Goal: Contribute content

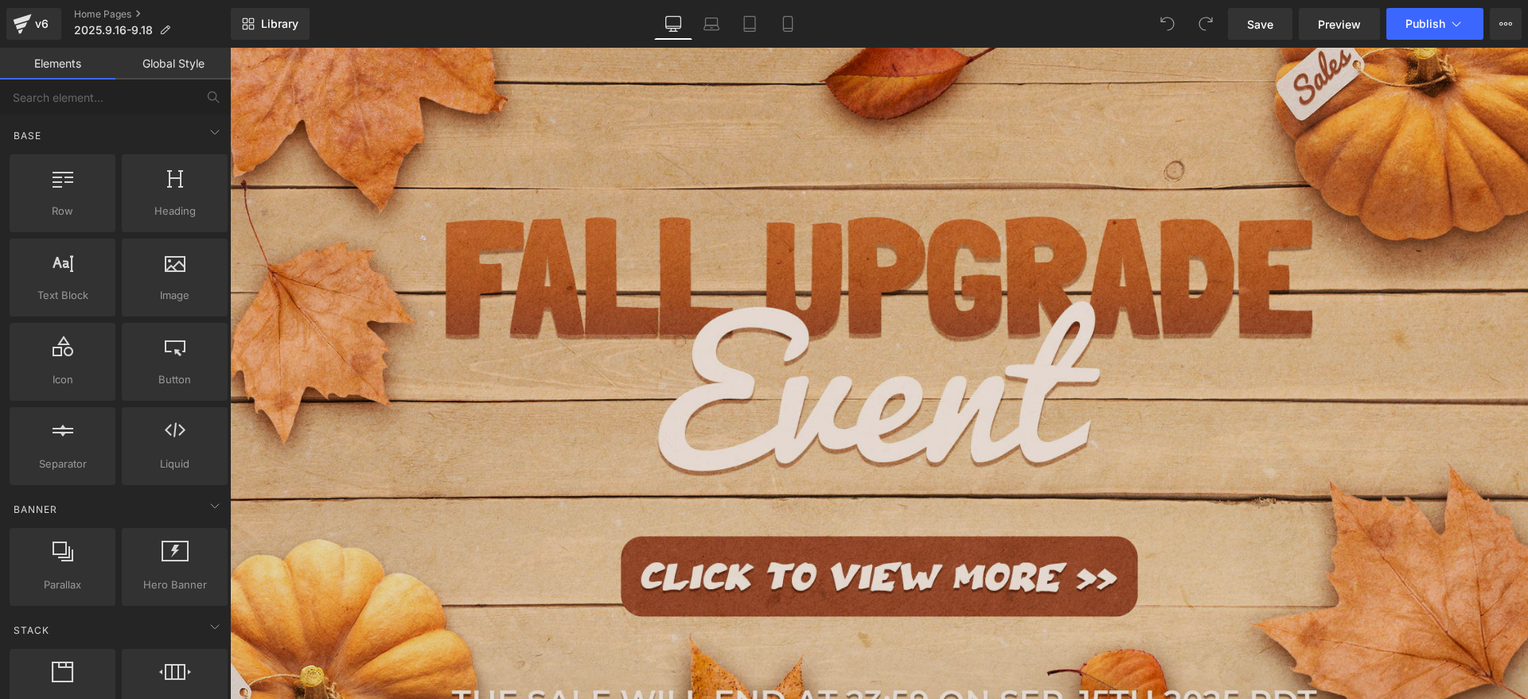
click at [614, 361] on img at bounding box center [879, 380] width 1298 height 760
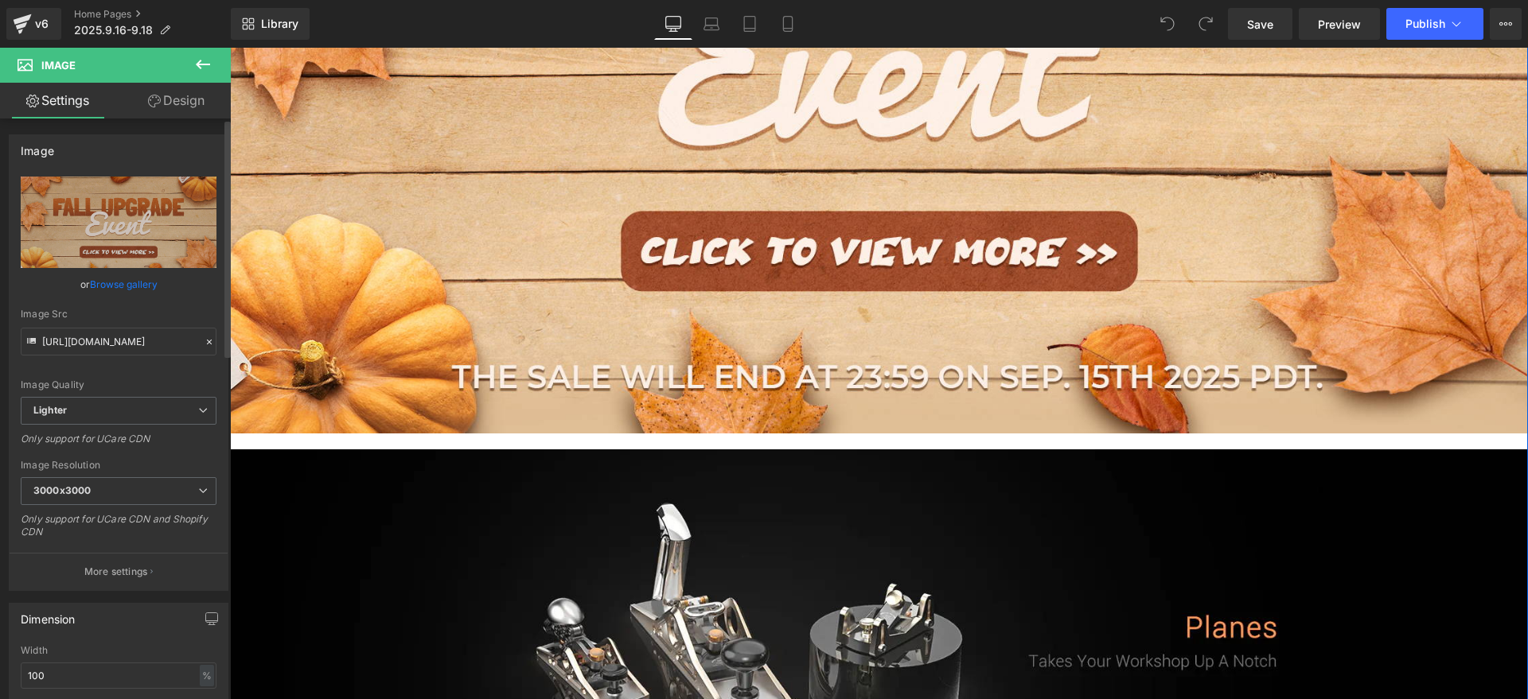
scroll to position [995, 0]
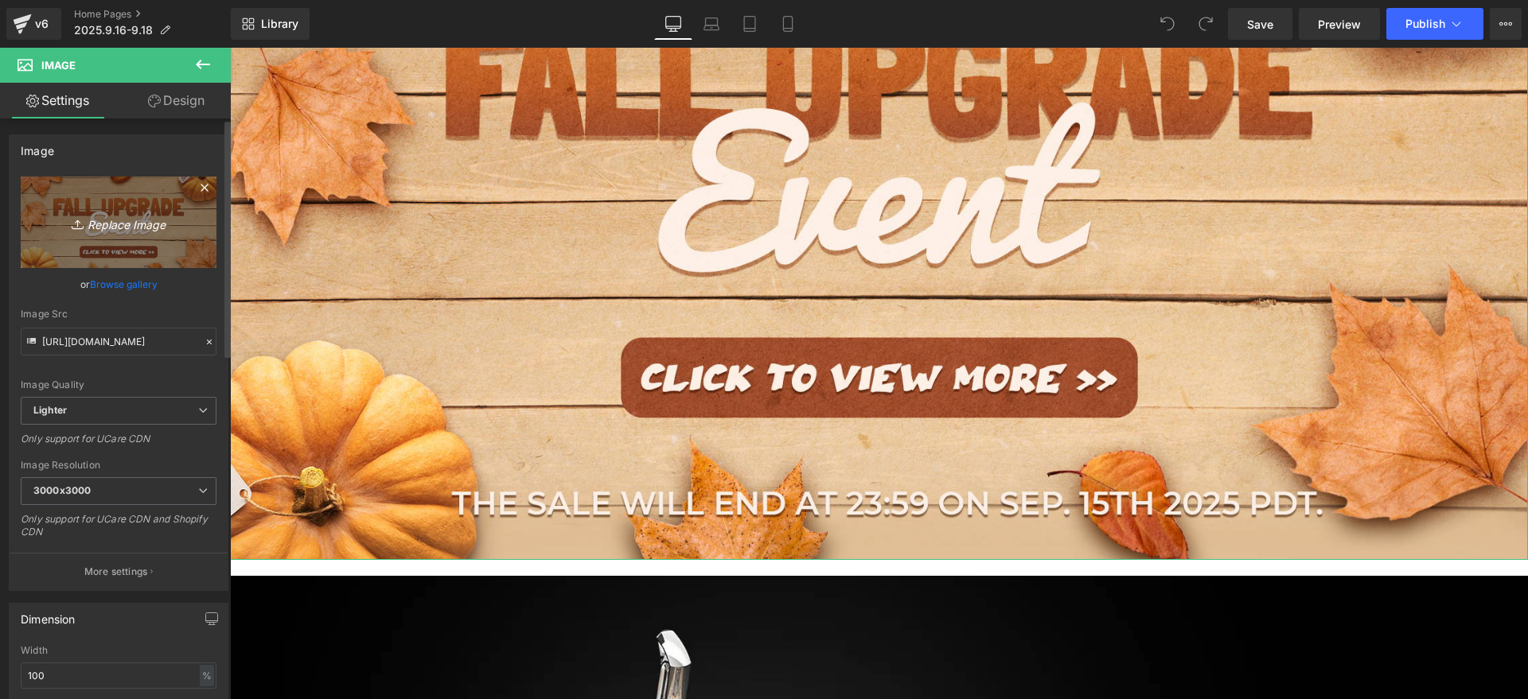
click at [72, 216] on icon at bounding box center [80, 224] width 16 height 16
type input "C:\fakepath\18.jpg"
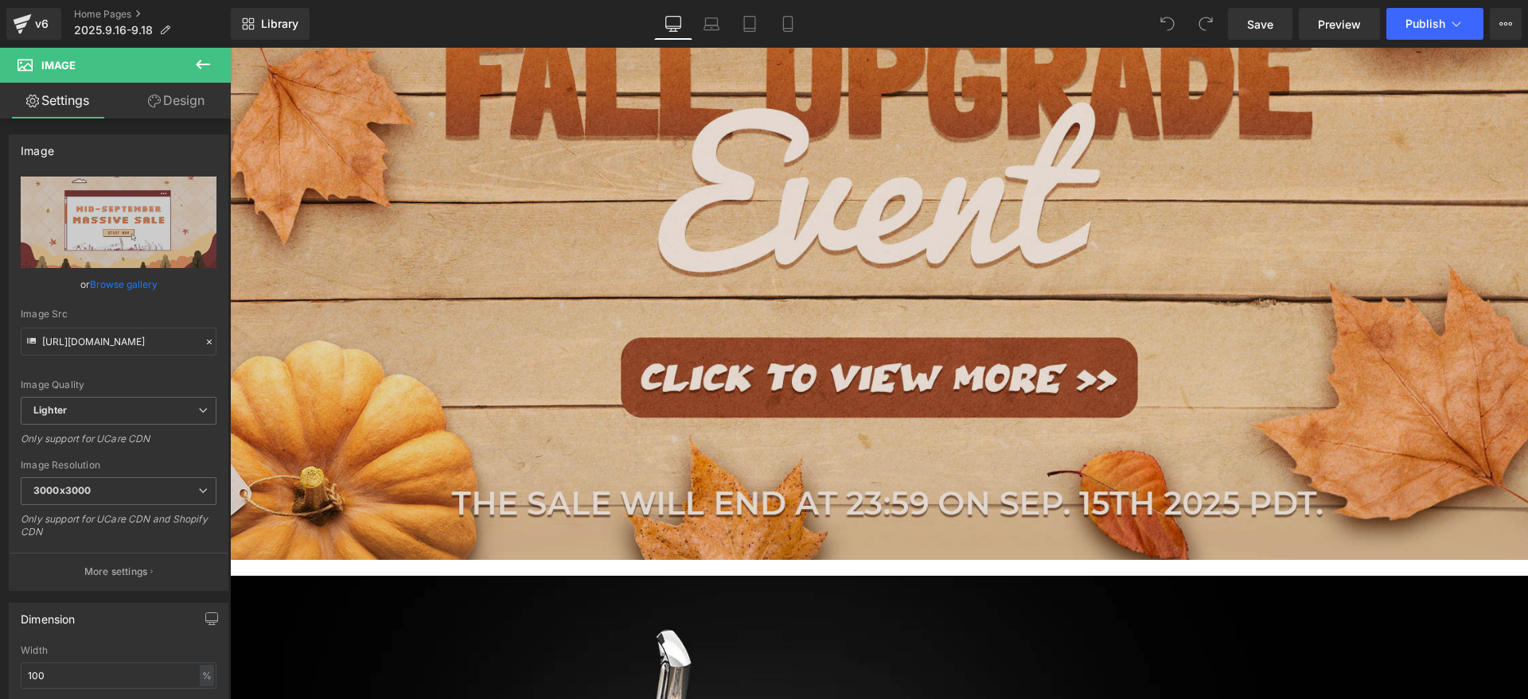
type input "[URL][DOMAIN_NAME]"
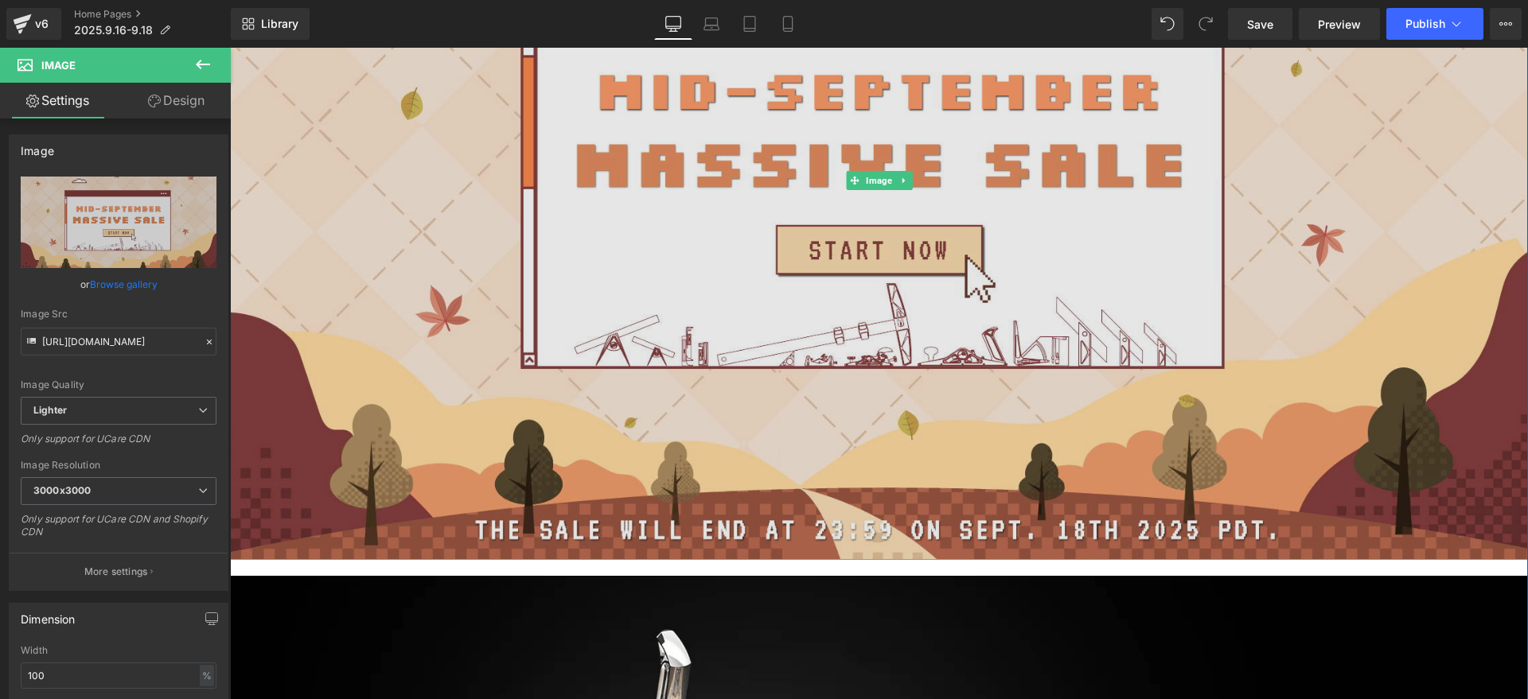
click at [1355, 169] on img at bounding box center [879, 181] width 1298 height 760
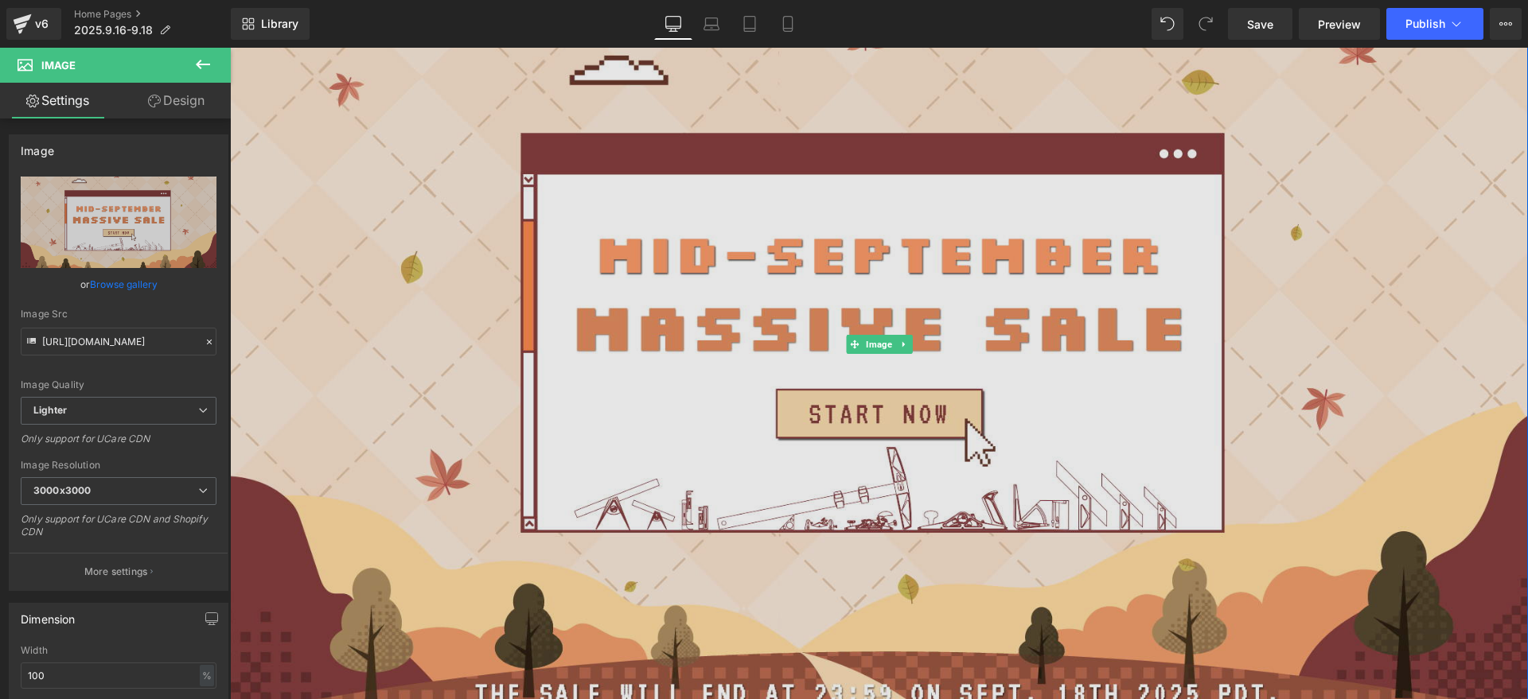
scroll to position [796, 0]
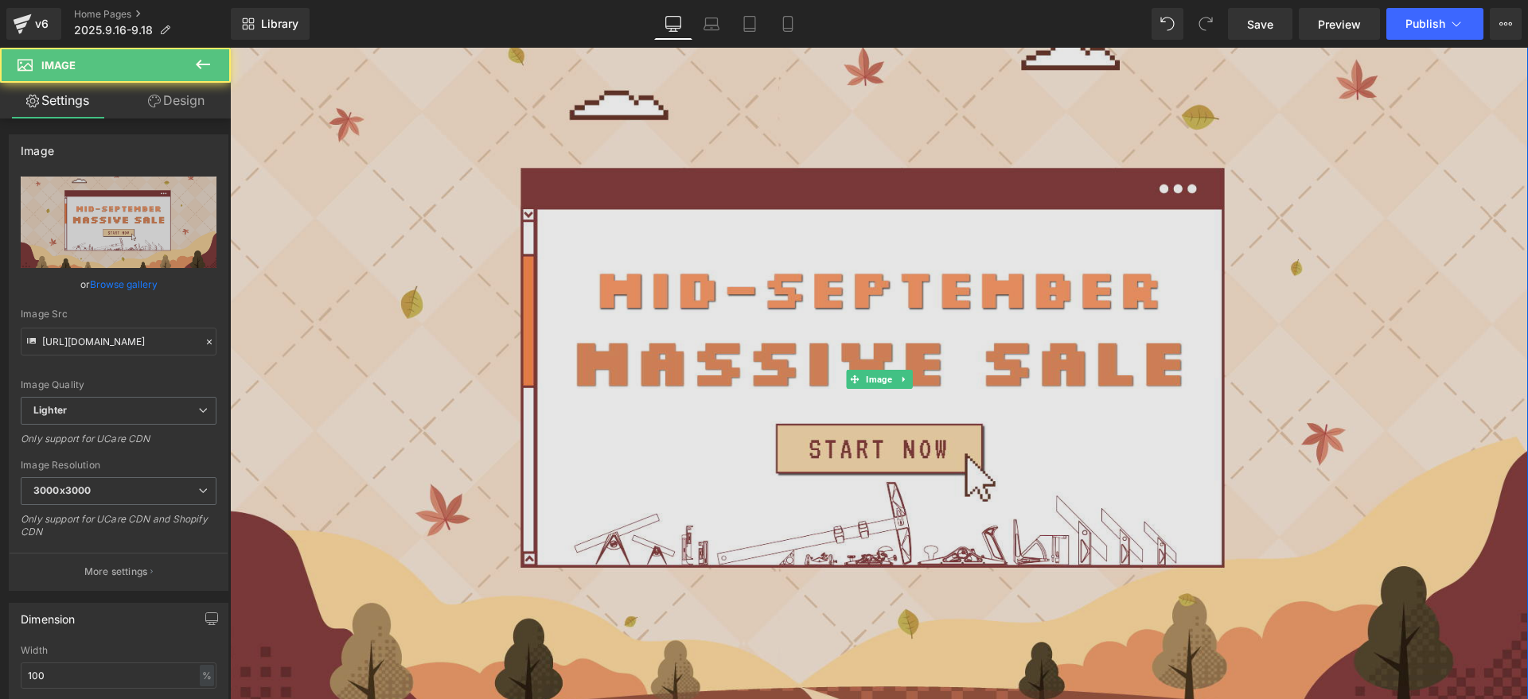
click at [741, 330] on img at bounding box center [879, 380] width 1298 height 760
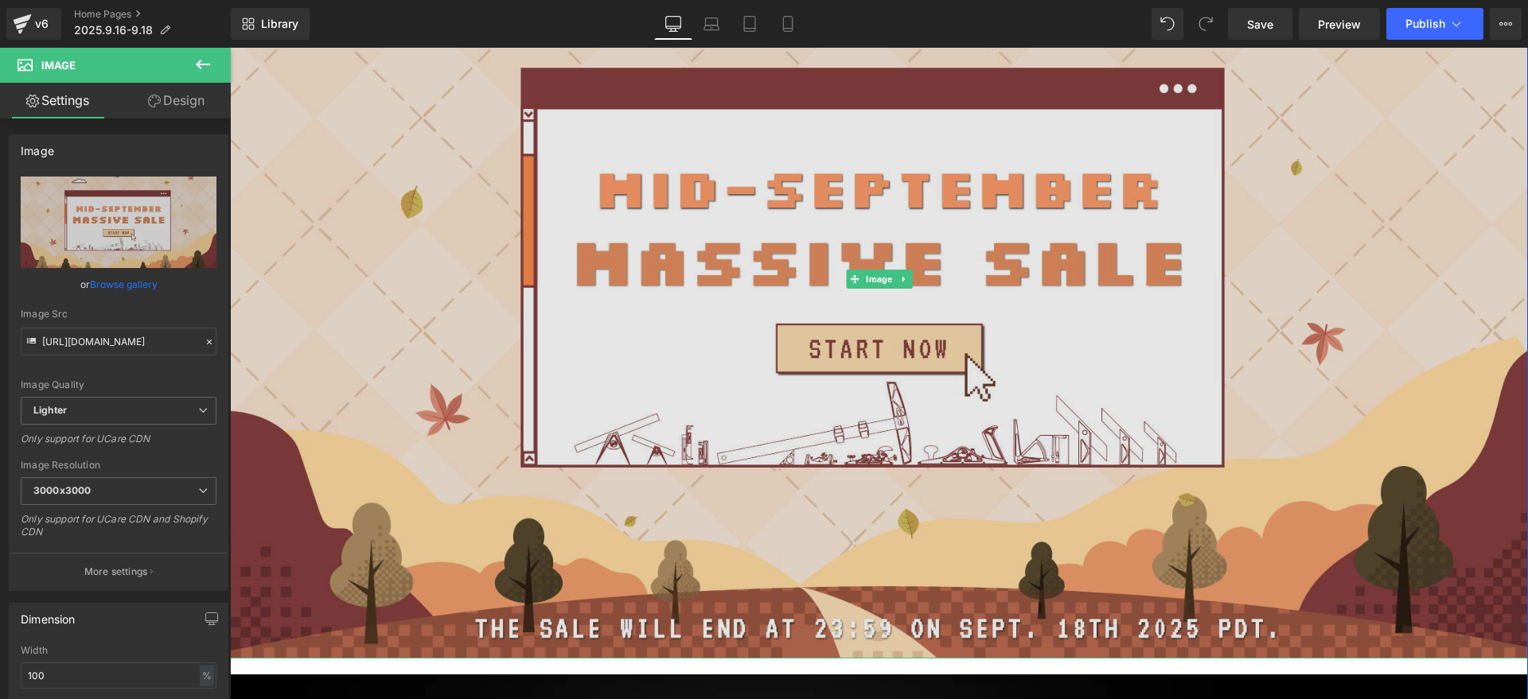
scroll to position [895, 0]
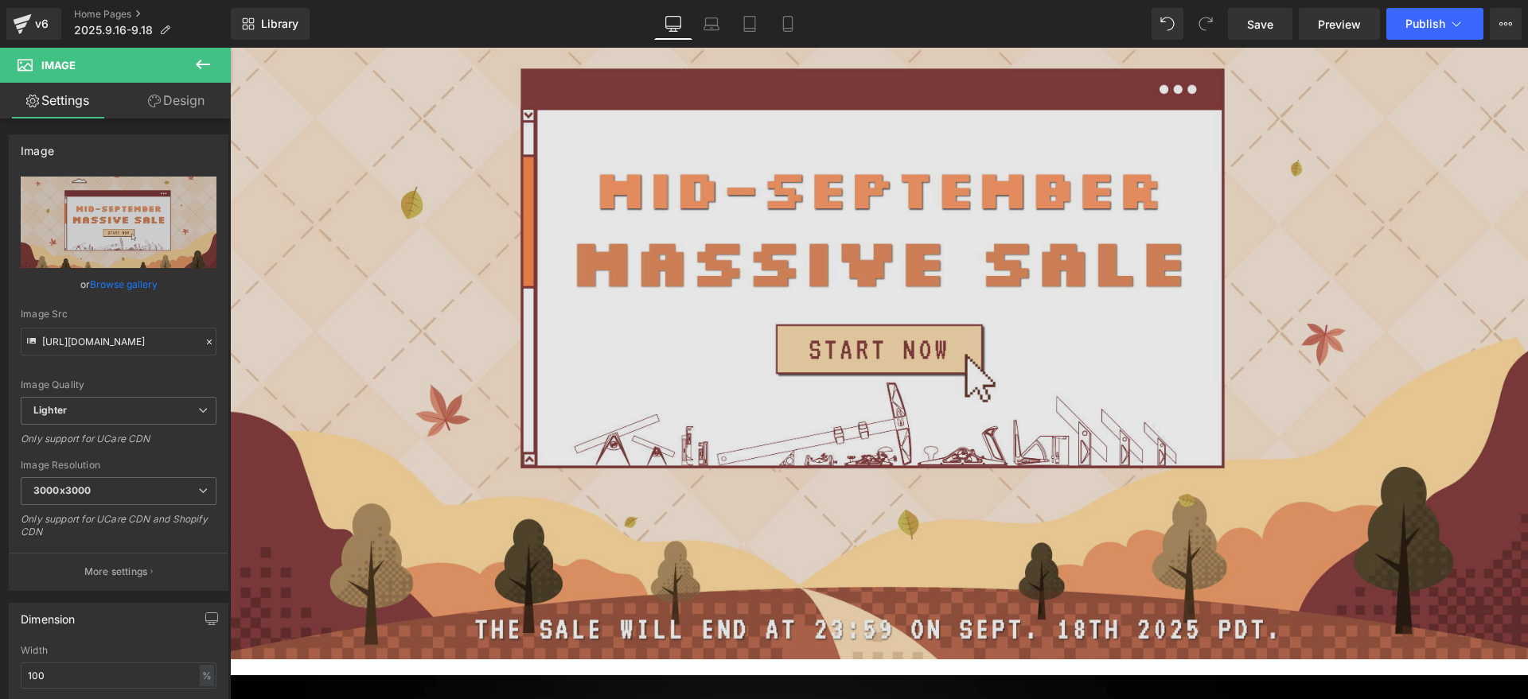
click at [737, 255] on img at bounding box center [879, 281] width 1298 height 760
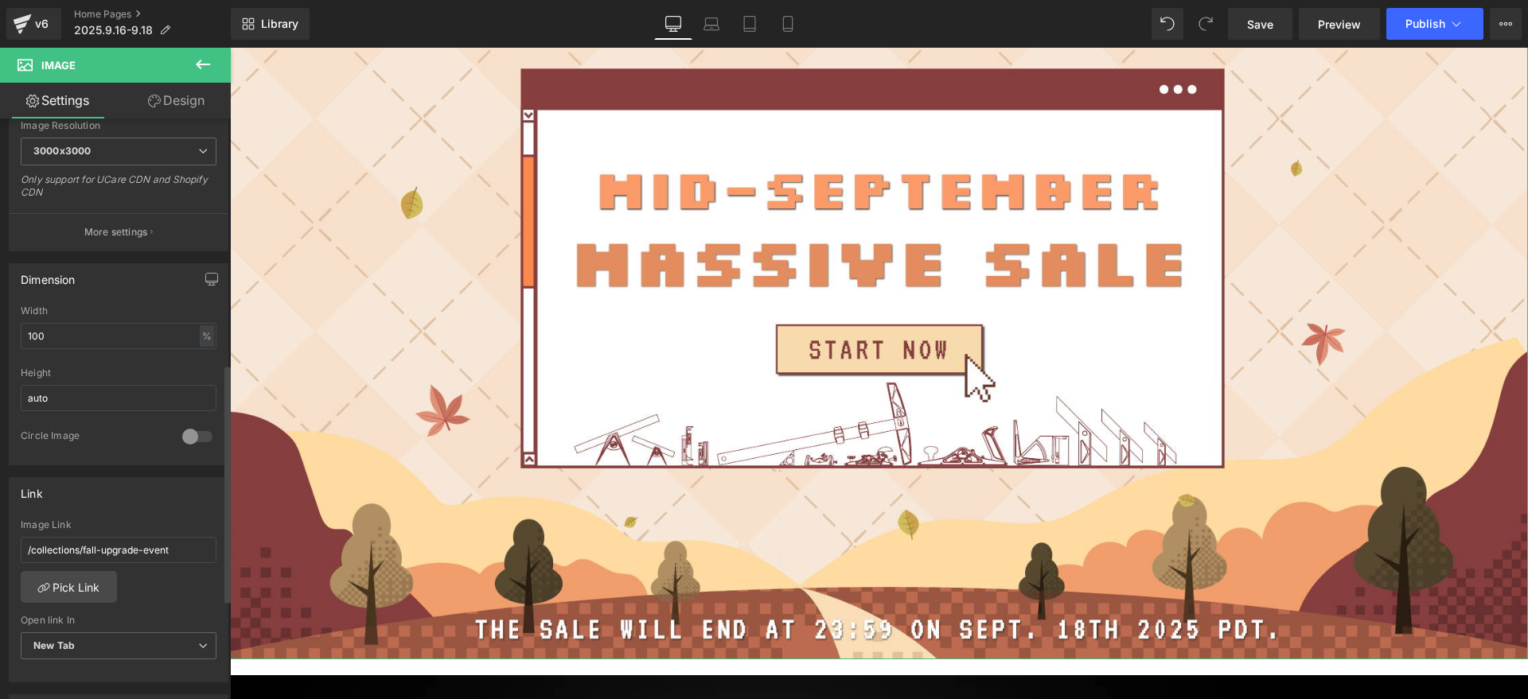
scroll to position [597, 0]
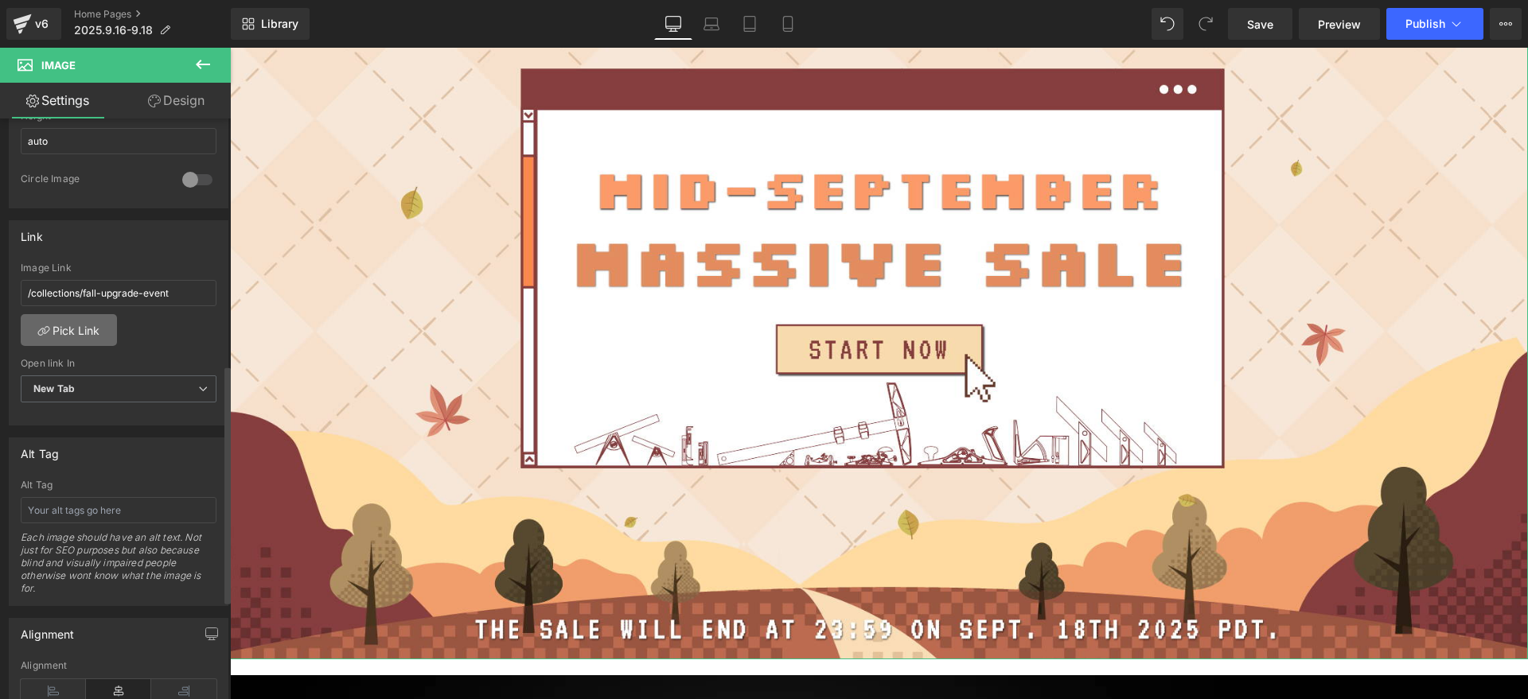
click at [89, 322] on link "Pick Link" at bounding box center [69, 330] width 96 height 32
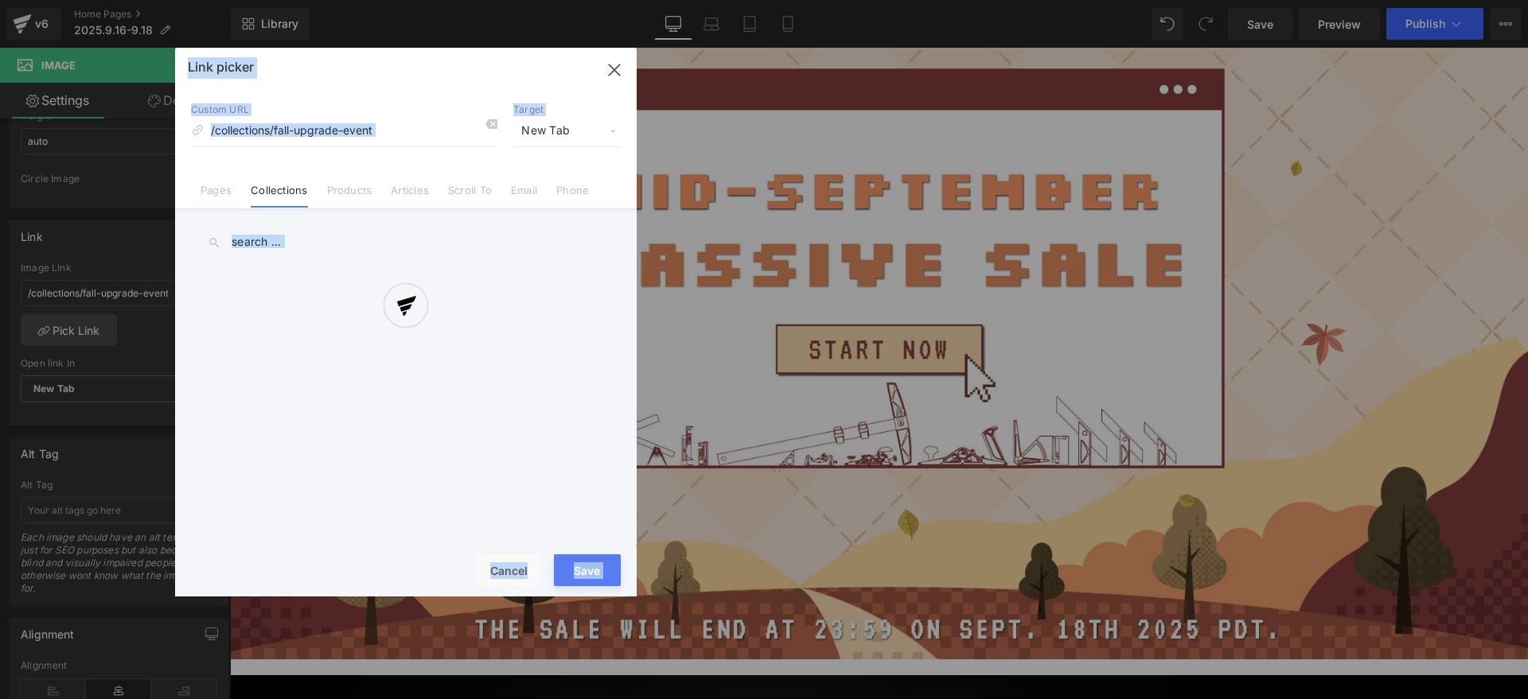
drag, startPoint x: 450, startPoint y: 64, endPoint x: 854, endPoint y: 86, distance: 404.0
click at [854, 86] on div "Link picker Back to Library Insert Custom URL /collections/fall-upgrade-event T…" at bounding box center [764, 349] width 1528 height 699
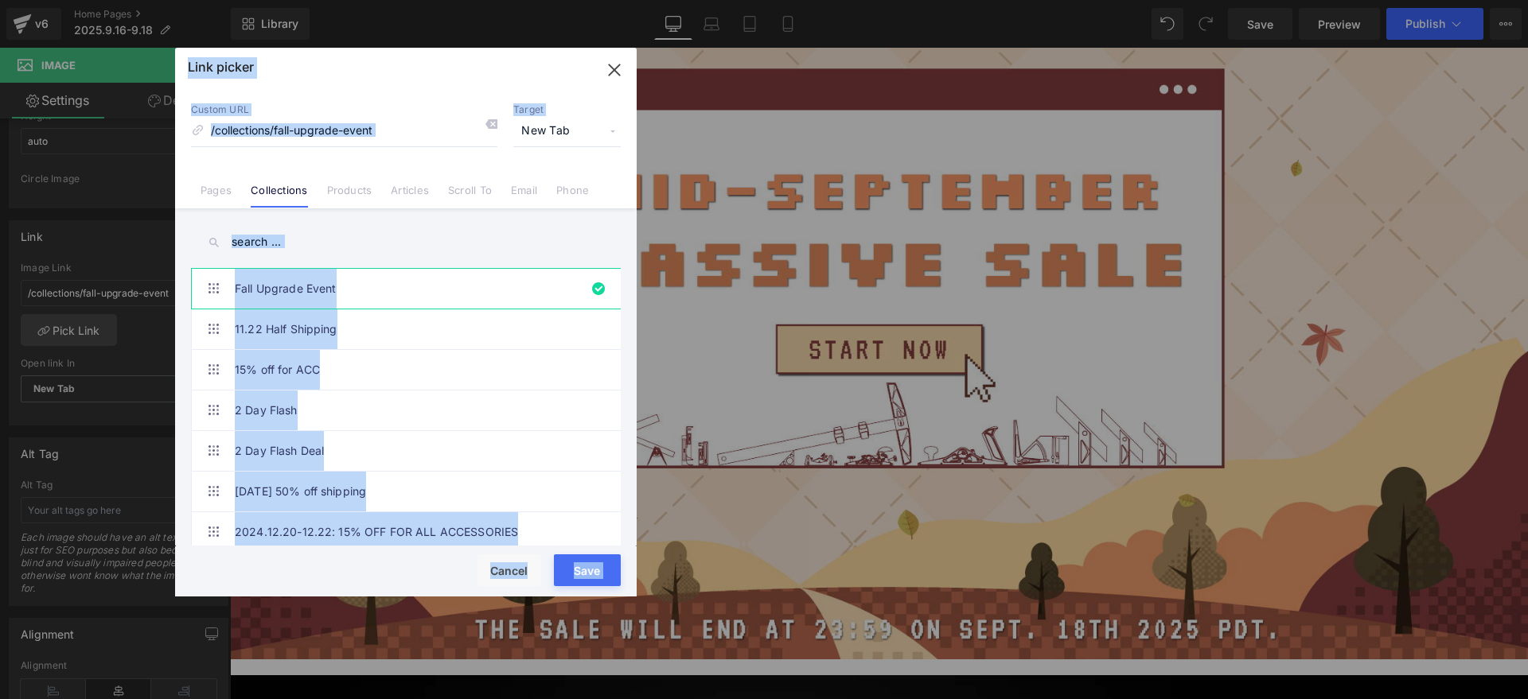
click at [413, 71] on div "Link picker" at bounding box center [406, 68] width 462 height 40
click at [356, 72] on div "Link picker" at bounding box center [406, 68] width 462 height 40
click at [405, 127] on input "/collections/fall-upgrade-event" at bounding box center [344, 131] width 306 height 30
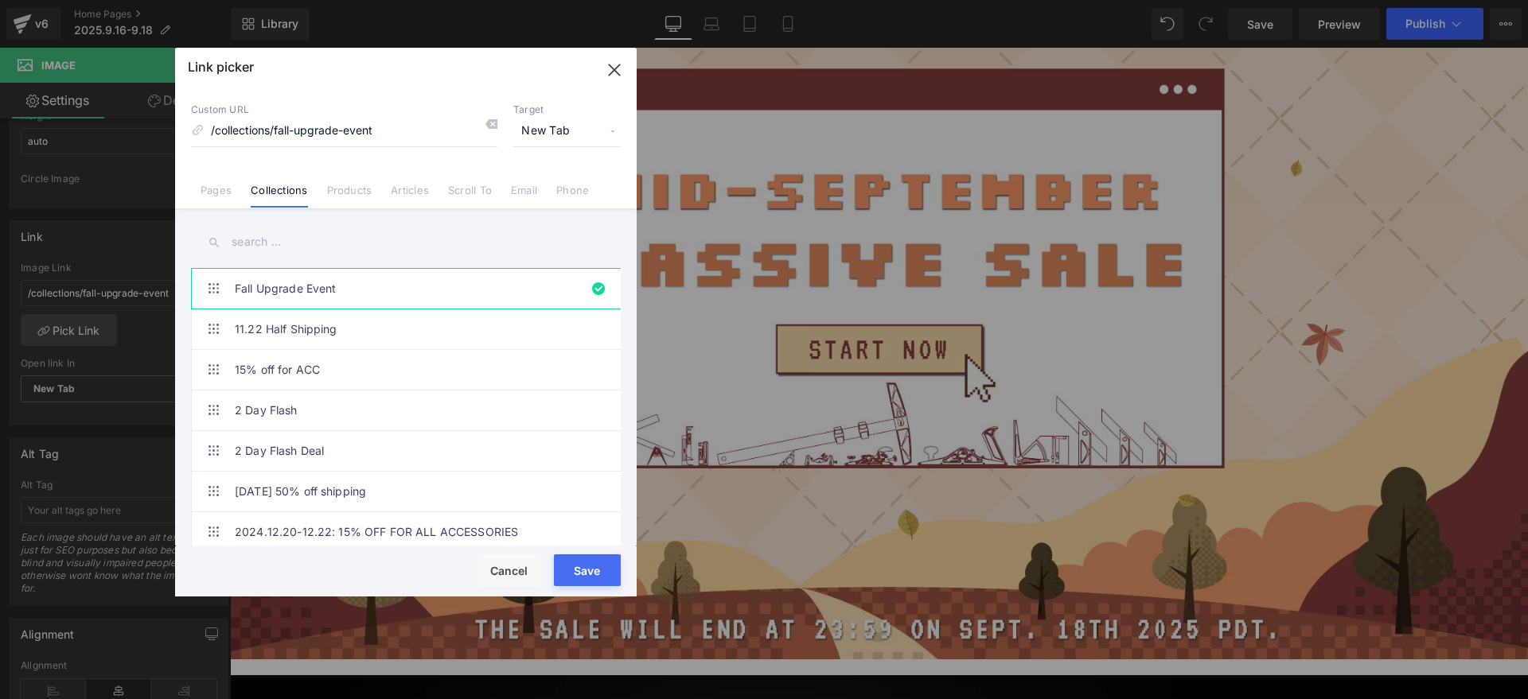
click at [311, 248] on input "text" at bounding box center [406, 242] width 430 height 36
paste input "Mid-September Massive Sale"
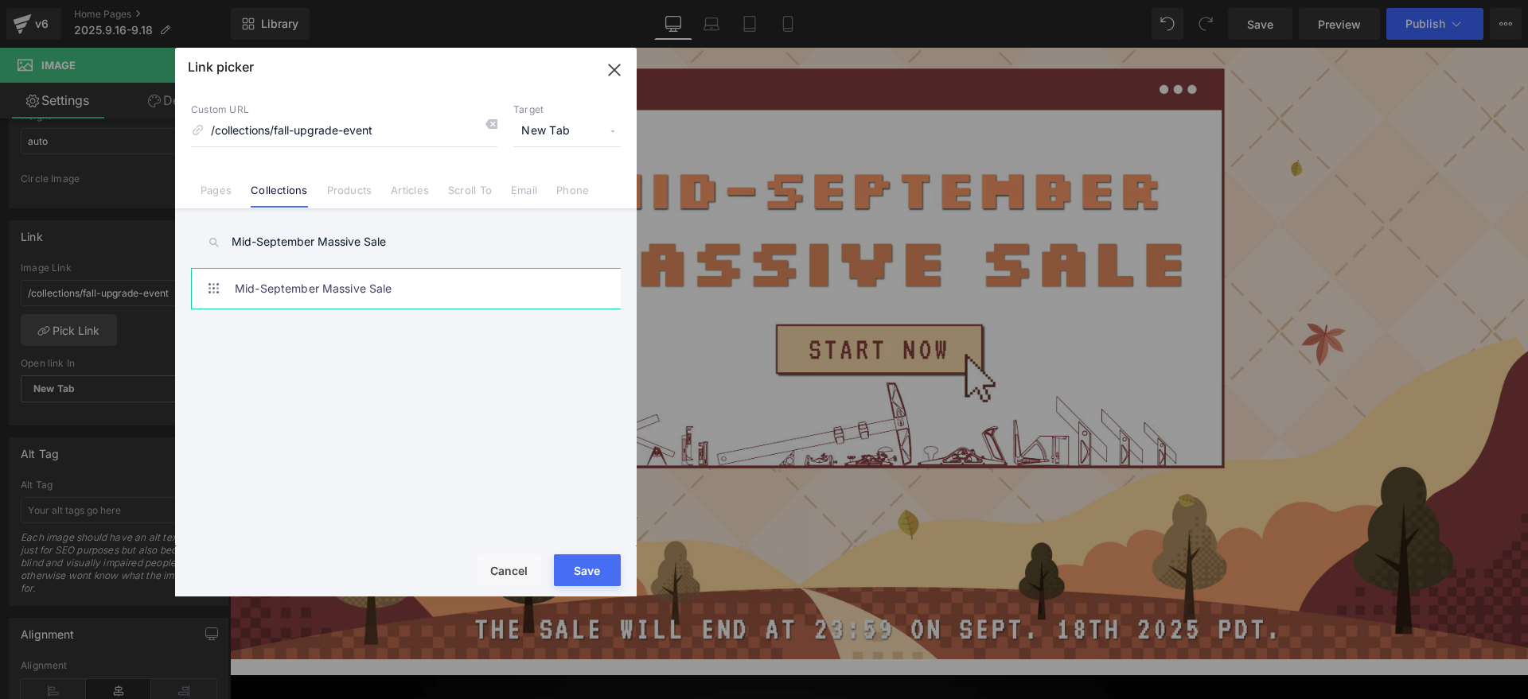
type input "Mid-September Massive Sale"
click at [352, 280] on link "Mid-September Massive Sale" at bounding box center [410, 289] width 350 height 40
type input "/collections/mid-september-massive-sale"
click at [586, 567] on button "Save" at bounding box center [587, 571] width 67 height 32
type input "/collections/mid-september-massive-sale"
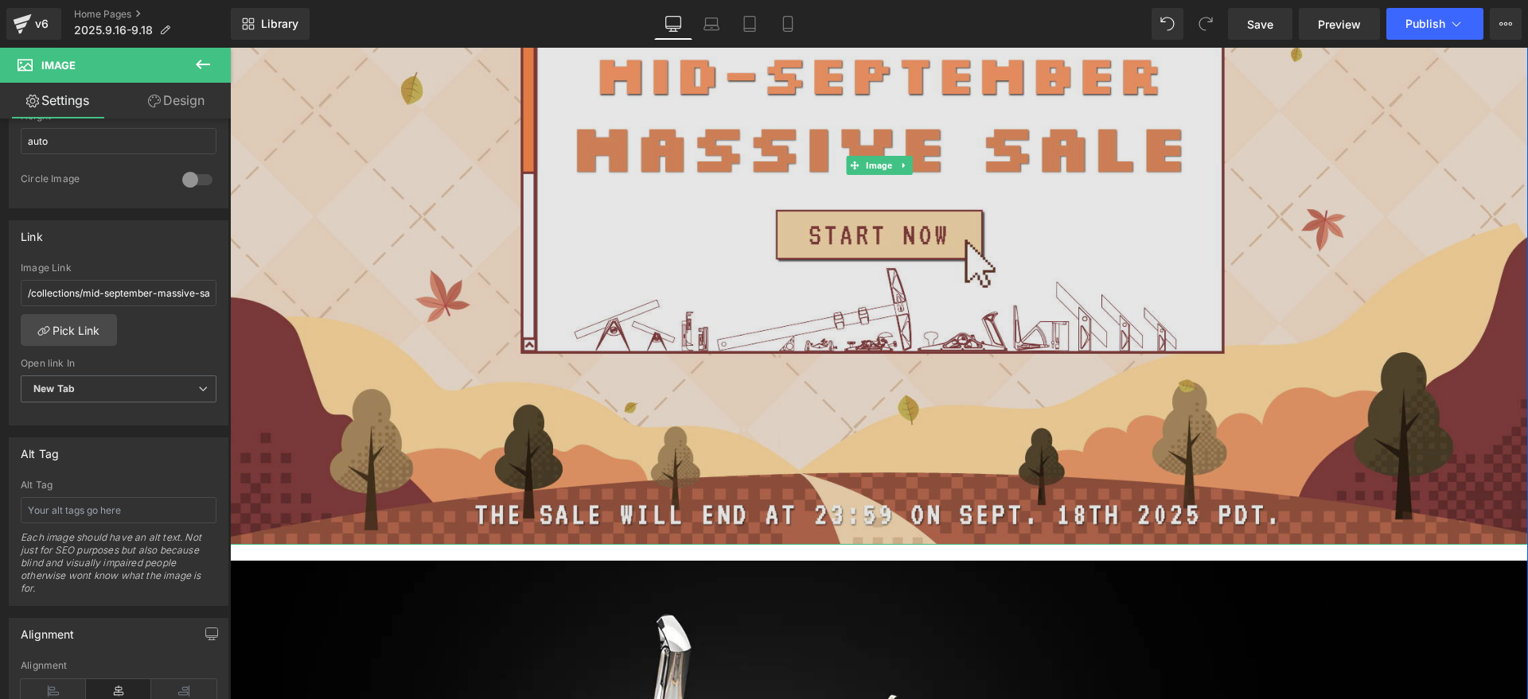
scroll to position [895, 0]
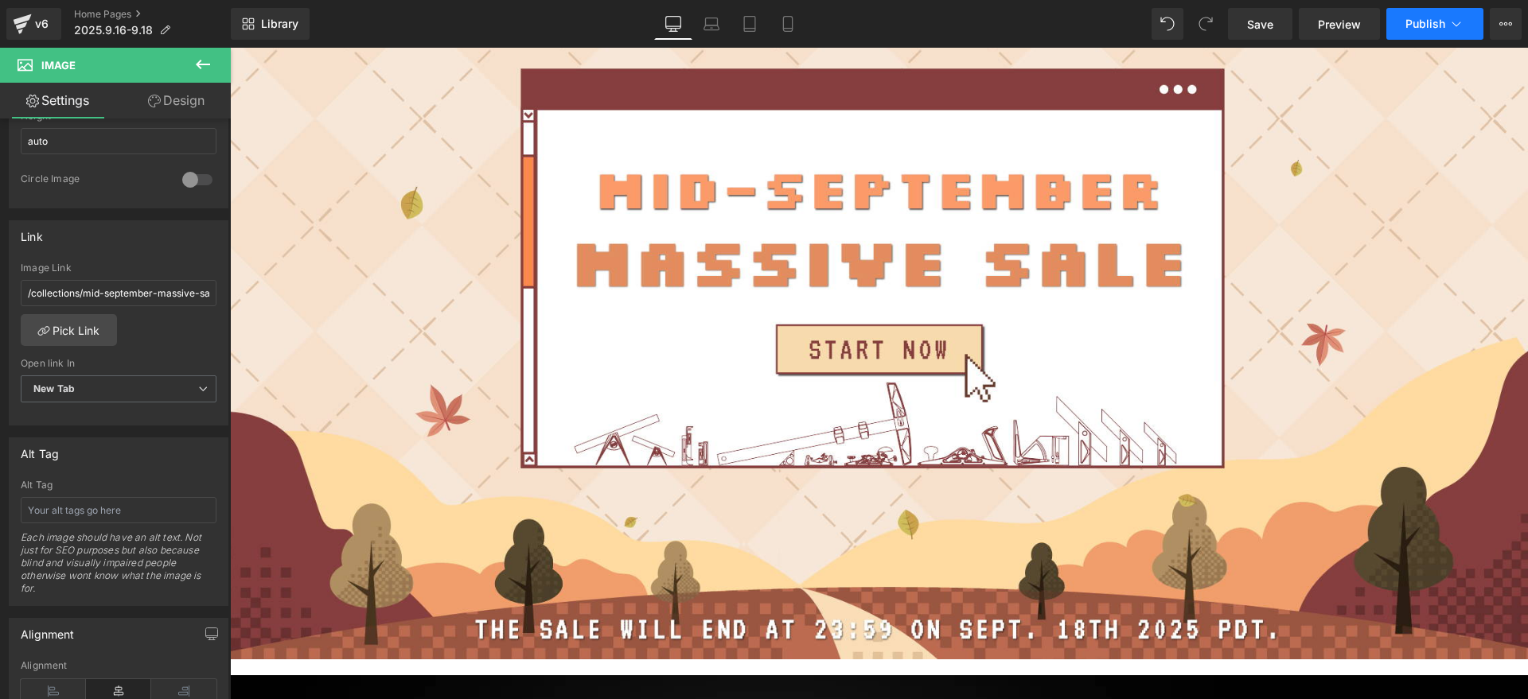
click at [1433, 29] on span "Publish" at bounding box center [1425, 24] width 40 height 13
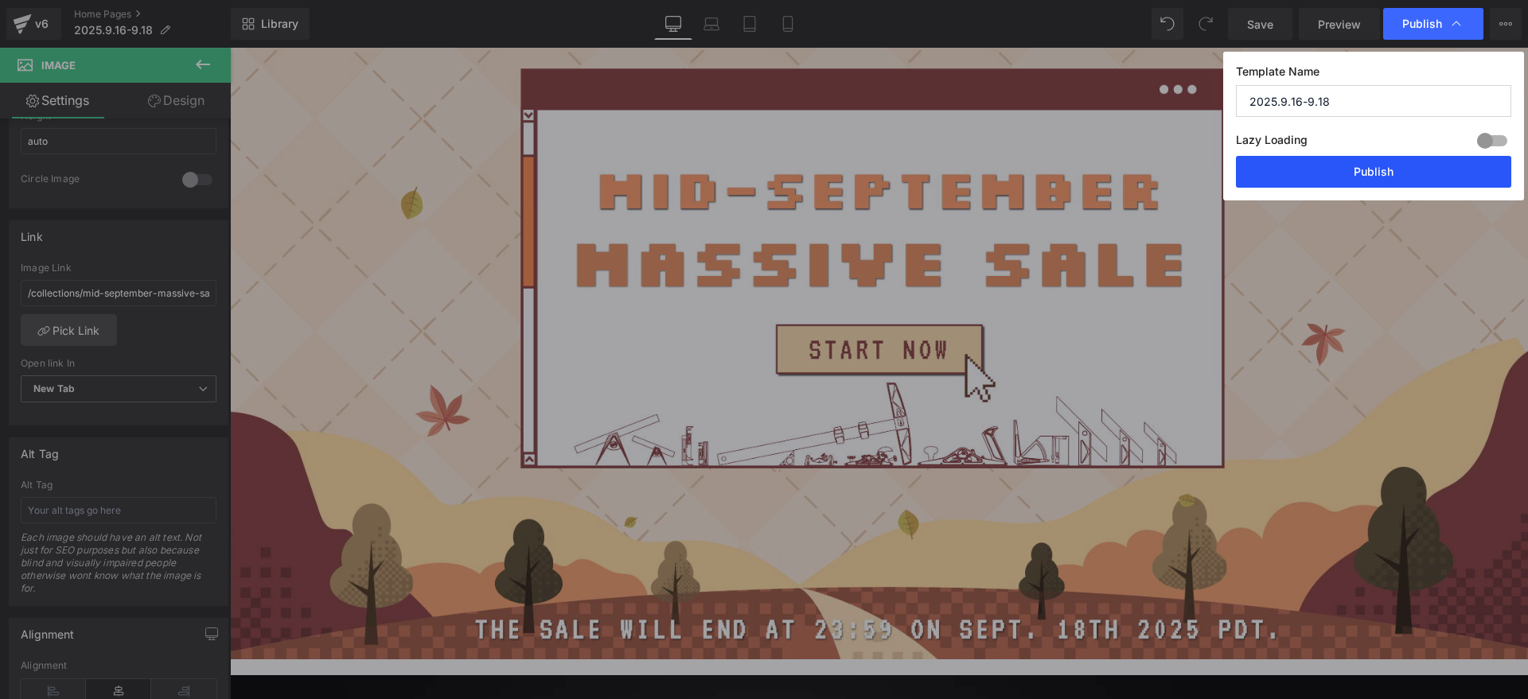
click at [1423, 166] on button "Publish" at bounding box center [1373, 172] width 275 height 32
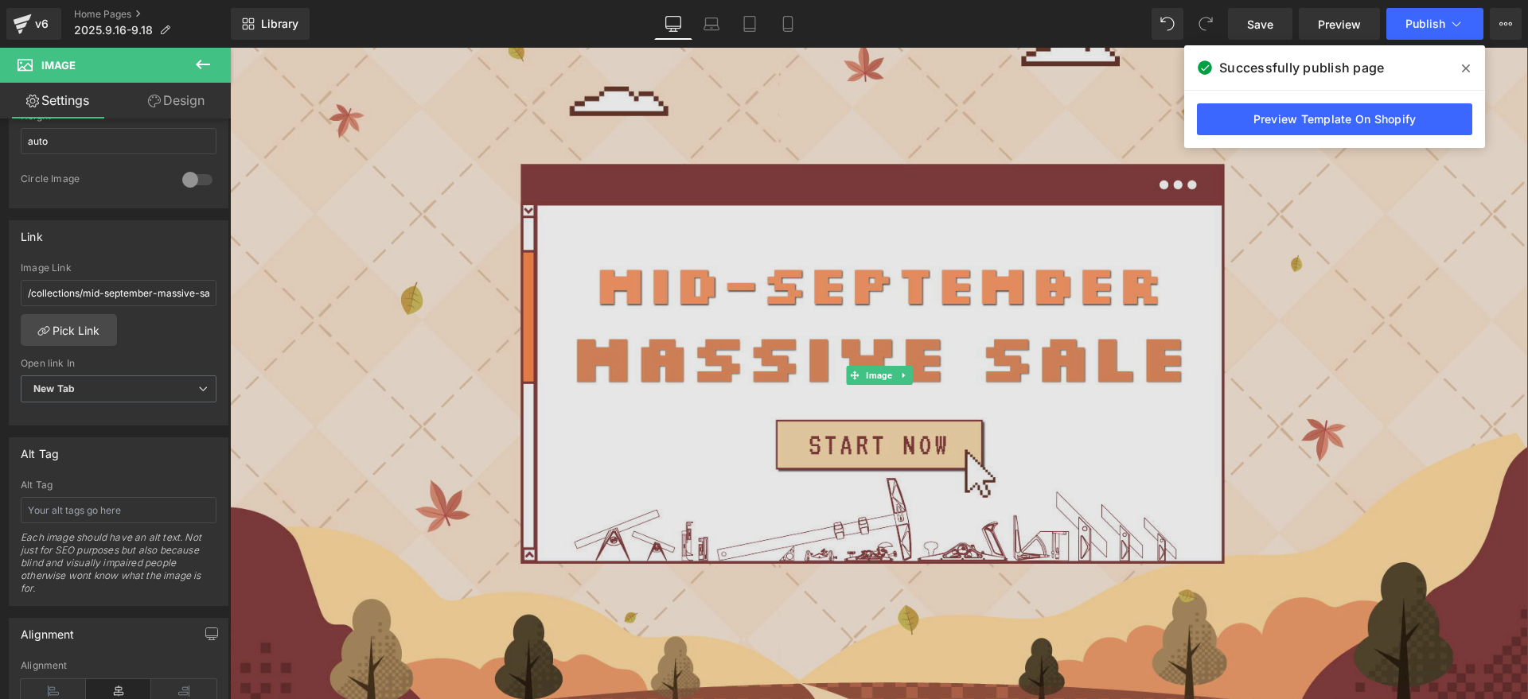
scroll to position [796, 0]
